Goal: Information Seeking & Learning: Find specific fact

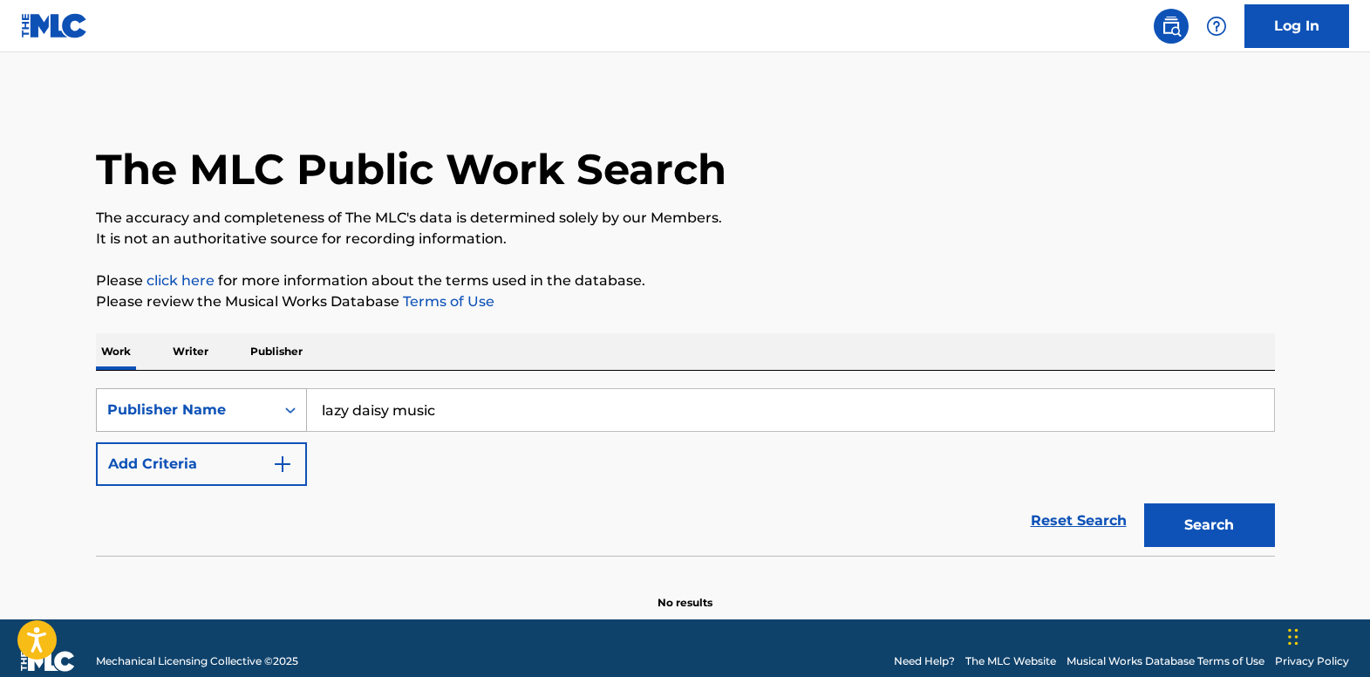
drag, startPoint x: 469, startPoint y: 401, endPoint x: 298, endPoint y: 406, distance: 171.0
click at [298, 406] on div "SearchWithCriteriaaa4315eb-8780-4236-92f9-c61948978a41 Publisher Name lazy dais…" at bounding box center [685, 410] width 1179 height 44
paste input "Instant [DATE]"
type input "Instant [DATE]"
click at [275, 453] on button "Add Criteria" at bounding box center [201, 464] width 211 height 44
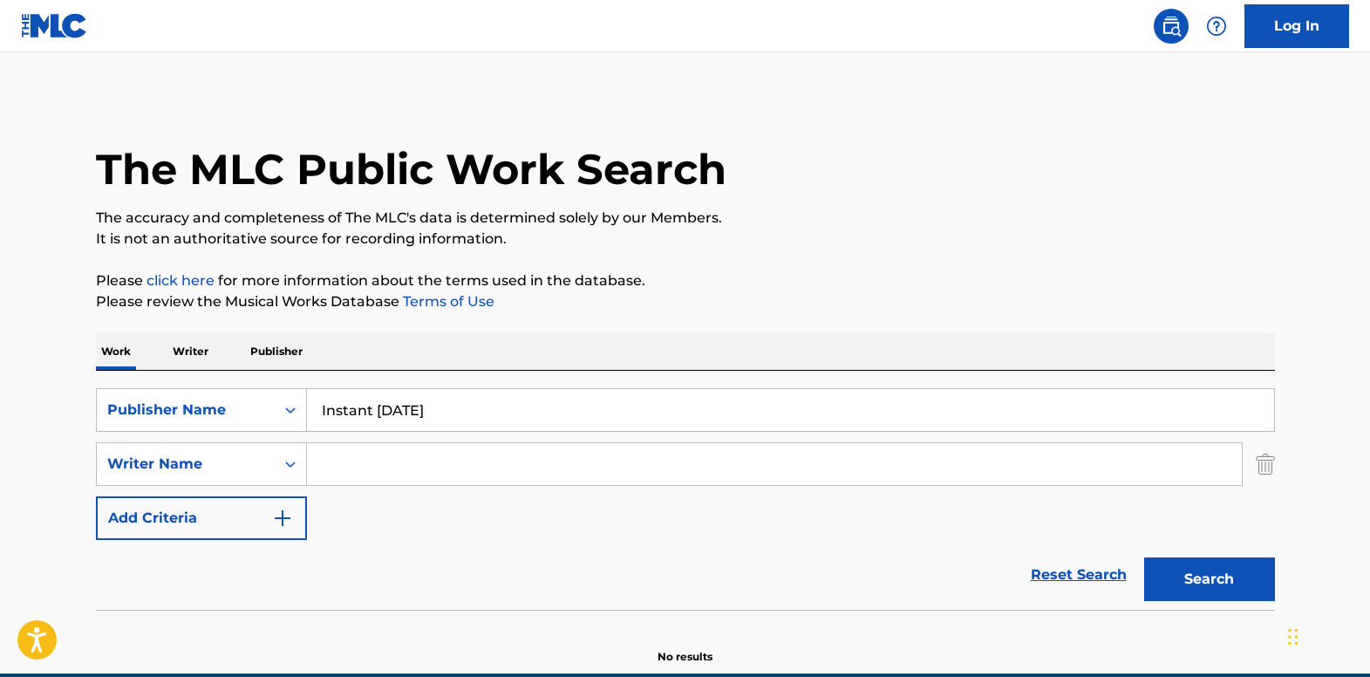
click at [426, 458] on input "Search Form" at bounding box center [774, 464] width 935 height 42
type input "[PERSON_NAME]"
click at [1144, 557] on button "Search" at bounding box center [1209, 579] width 131 height 44
click at [290, 410] on div "Search Form" at bounding box center [290, 409] width 31 height 31
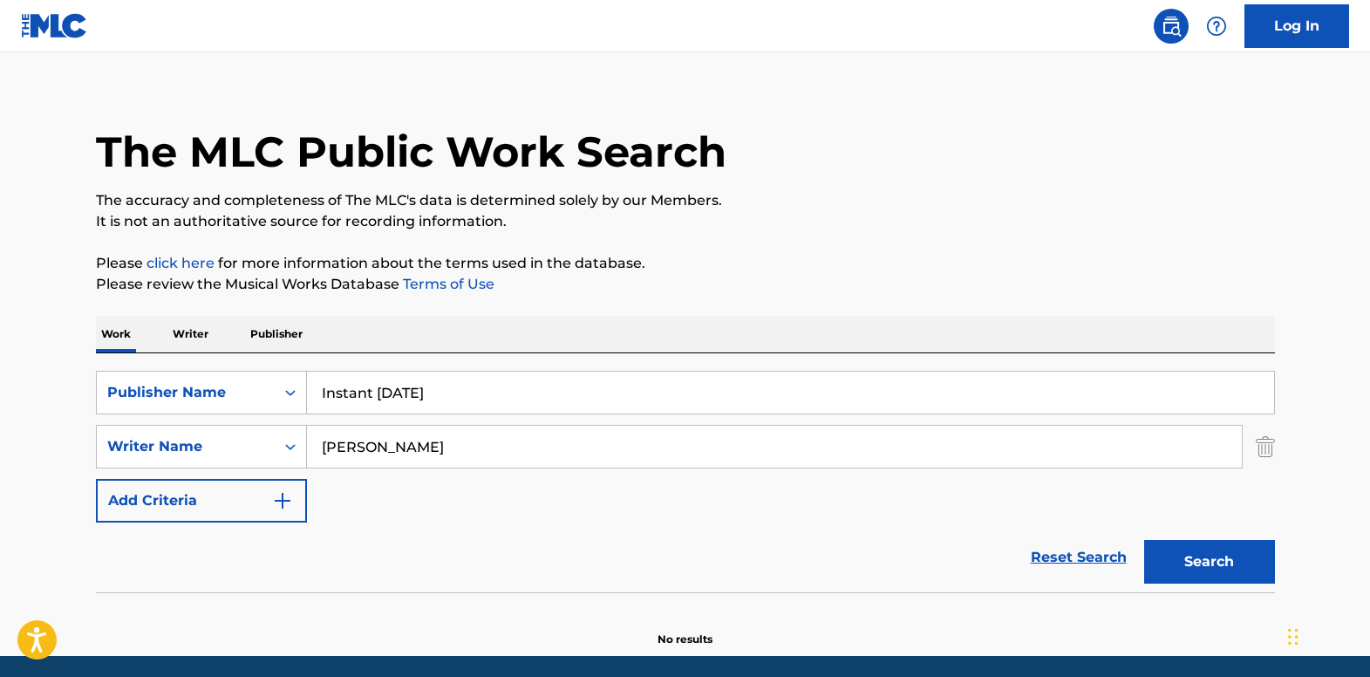
drag, startPoint x: 448, startPoint y: 391, endPoint x: 337, endPoint y: 392, distance: 111.6
click at [337, 392] on input "Instant [DATE]" at bounding box center [790, 392] width 967 height 42
click at [435, 387] on input "Instant [DATE]" at bounding box center [790, 392] width 967 height 42
click at [262, 392] on div "Publisher Name" at bounding box center [185, 392] width 157 height 21
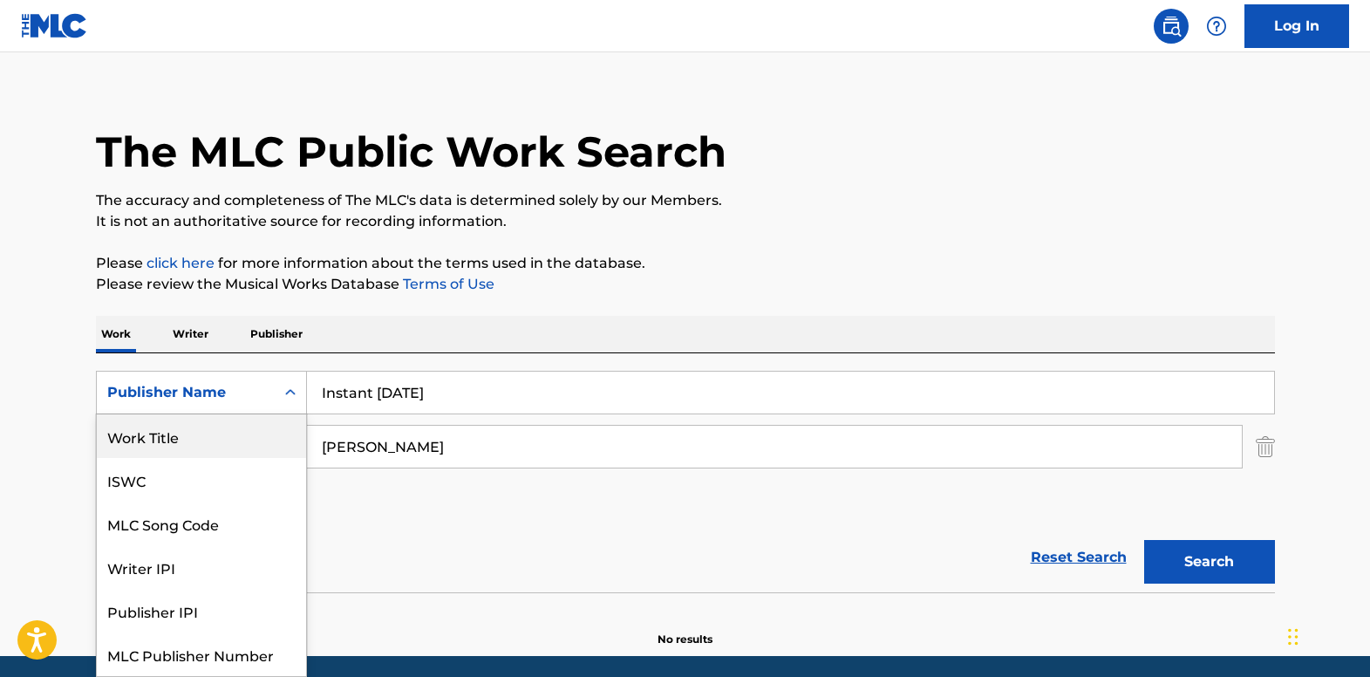
click at [237, 440] on div "Work Title" at bounding box center [201, 436] width 209 height 44
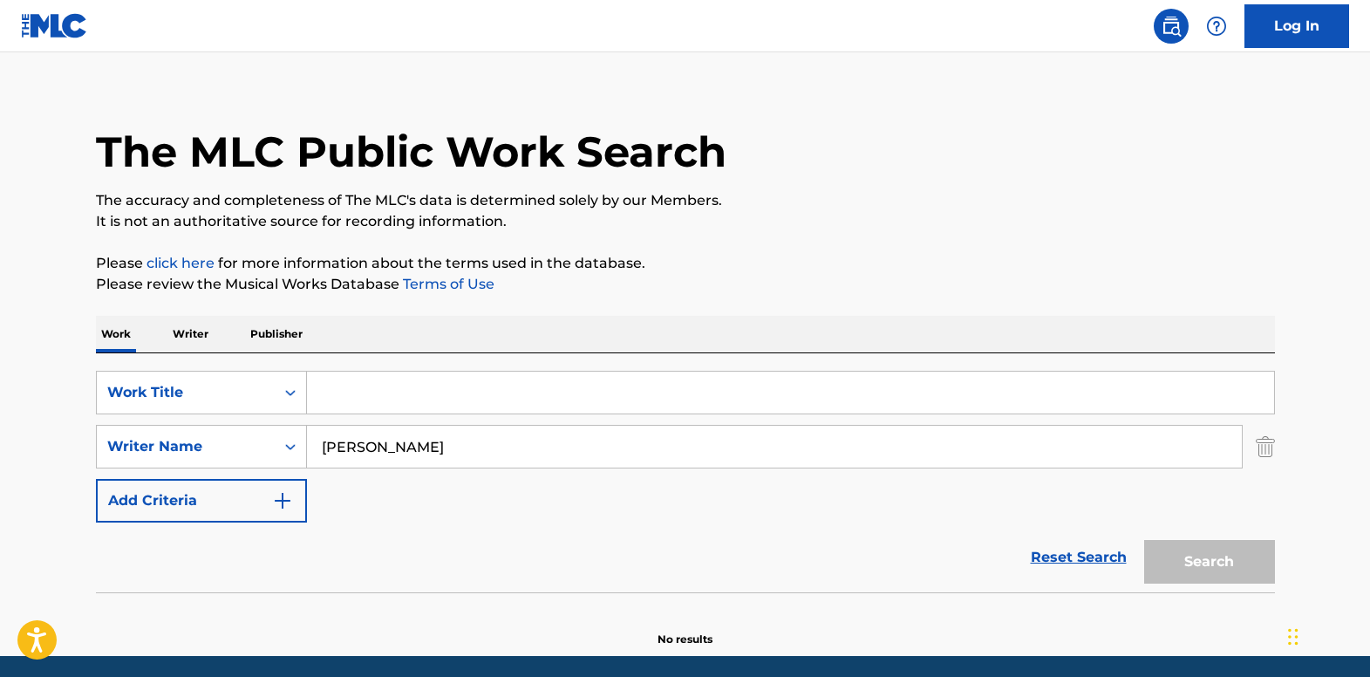
paste input "Instant [DATE]"
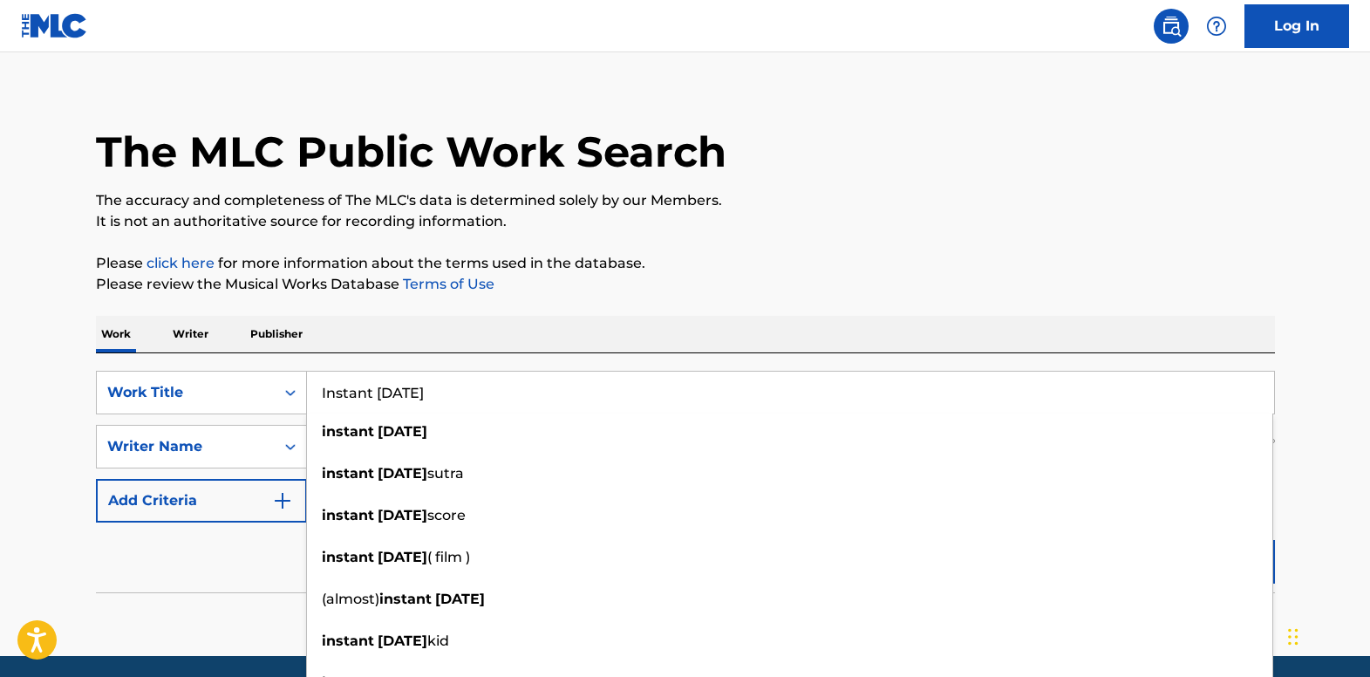
type input "Instant [DATE]"
click at [1239, 229] on p "It is not an authoritative source for recording information." at bounding box center [685, 221] width 1179 height 21
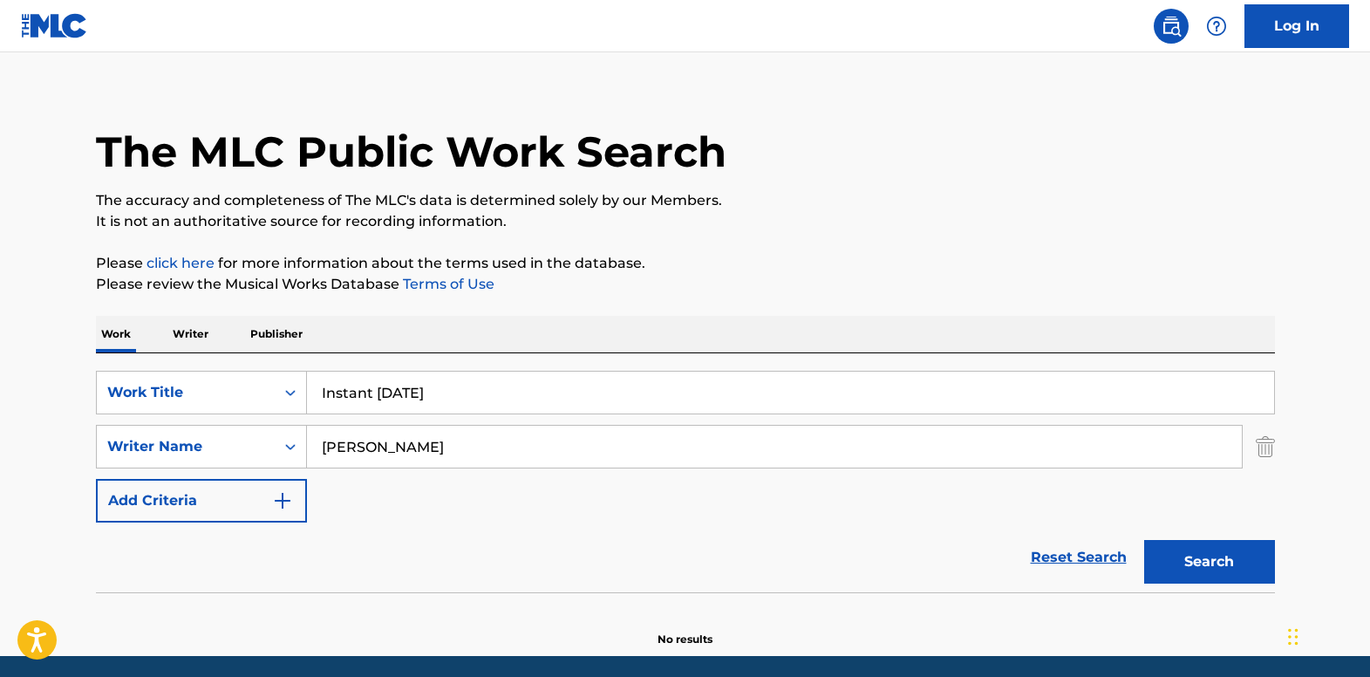
click at [1177, 552] on button "Search" at bounding box center [1209, 562] width 131 height 44
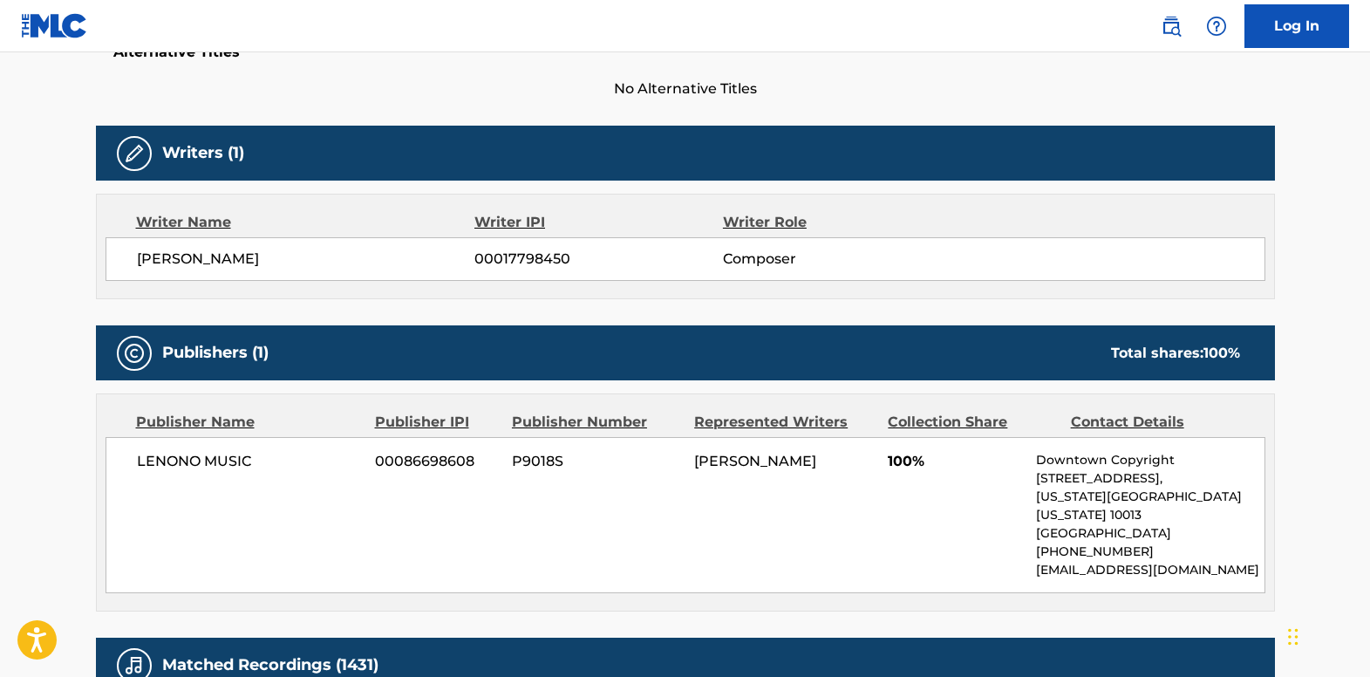
scroll to position [523, 0]
